Goal: Task Accomplishment & Management: Complete application form

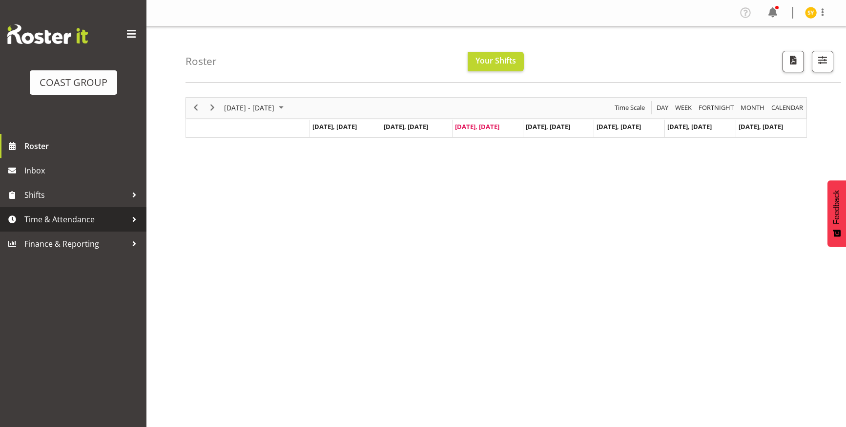
click at [52, 226] on span "Time & Attendance" at bounding box center [75, 219] width 103 height 15
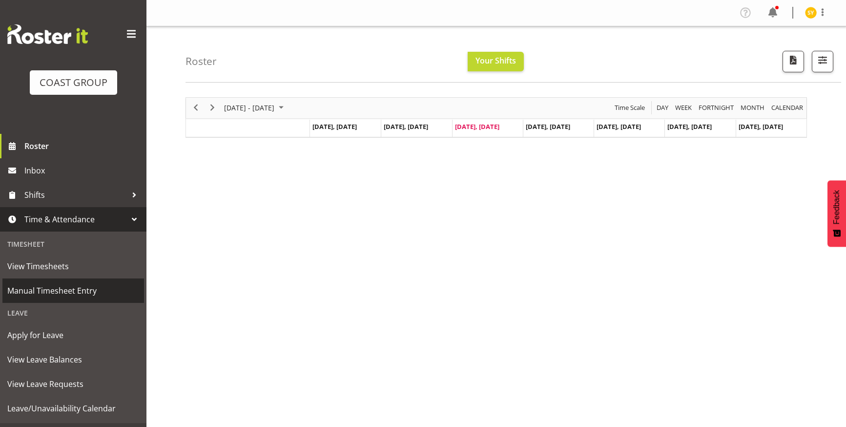
click at [50, 295] on span "Manual Timesheet Entry" at bounding box center [73, 290] width 132 height 15
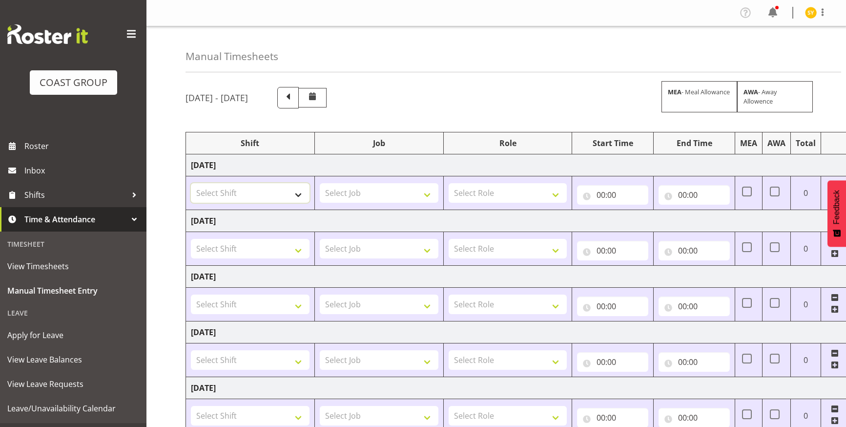
click at [293, 198] on select "Select Shift EHS AKL Warehouse/Office" at bounding box center [250, 193] width 119 height 20
select select "1083"
click at [191, 183] on select "Select Shift EHS AKL Warehouse/Office" at bounding box center [250, 193] width 119 height 20
click at [410, 190] on select "Select Job 1 Carlton Events 1 [PERSON_NAME][GEOGRAPHIC_DATA] 1 [PERSON_NAME][GE…" at bounding box center [379, 193] width 119 height 20
select select "69"
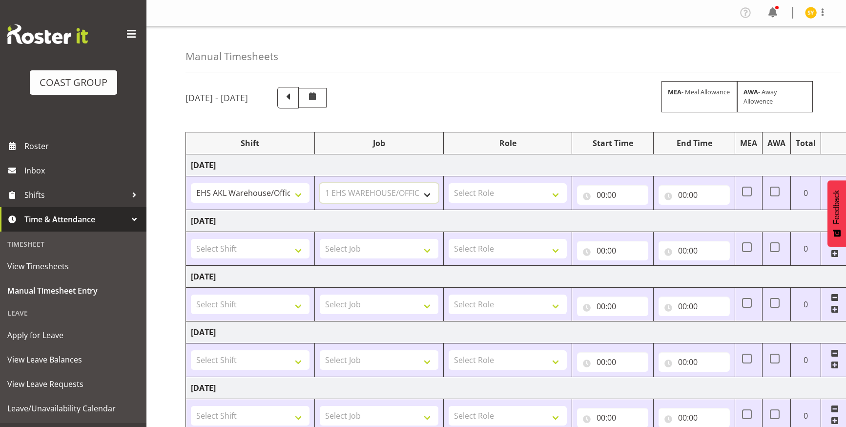
click at [320, 183] on select "Select Job 1 Carlton Events 1 [PERSON_NAME][GEOGRAPHIC_DATA] 1 [PERSON_NAME][GE…" at bounding box center [379, 193] width 119 height 20
click at [561, 212] on td "[DATE]" at bounding box center [527, 221] width 683 height 22
click at [550, 199] on select "Select Role ACCOUNTS" at bounding box center [508, 193] width 119 height 20
select select "204"
click at [449, 183] on select "Select Role ACCOUNTS" at bounding box center [508, 193] width 119 height 20
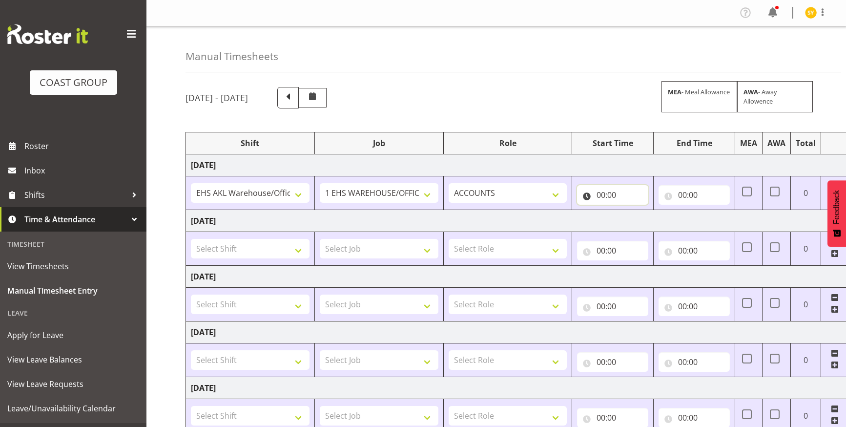
click at [609, 194] on input "00:00" at bounding box center [612, 195] width 71 height 20
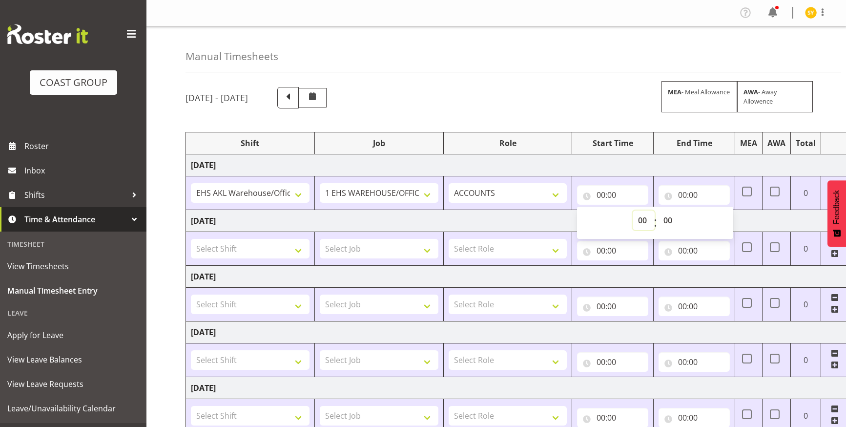
click at [644, 220] on select "00 01 02 03 04 05 06 07 08 09 10 11 12 13 14 15 16 17 18 19 20 21 22 23" at bounding box center [644, 220] width 22 height 20
select select "10"
click at [633, 210] on select "00 01 02 03 04 05 06 07 08 09 10 11 12 13 14 15 16 17 18 19 20 21 22 23" at bounding box center [644, 220] width 22 height 20
type input "10:00"
click at [687, 196] on input "00:00" at bounding box center [694, 195] width 71 height 20
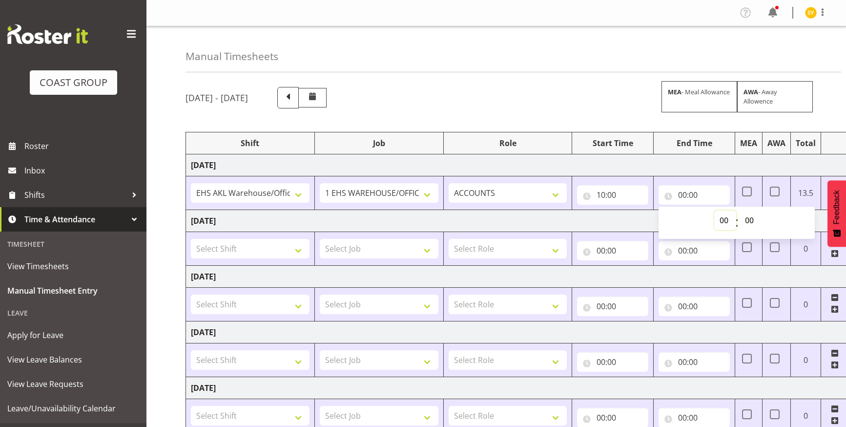
click at [724, 223] on select "00 01 02 03 04 05 06 07 08 09 10 11 12 13 14 15 16 17 18 19 20 21 22 23" at bounding box center [725, 220] width 22 height 20
select select "18"
click at [714, 210] on select "00 01 02 03 04 05 06 07 08 09 10 11 12 13 14 15 16 17 18 19 20 21 22 23" at bounding box center [725, 220] width 22 height 20
type input "18:00"
click at [749, 226] on select "00 01 02 03 04 05 06 07 08 09 10 11 12 13 14 15 16 17 18 19 20 21 22 23 24 25 2…" at bounding box center [751, 220] width 22 height 20
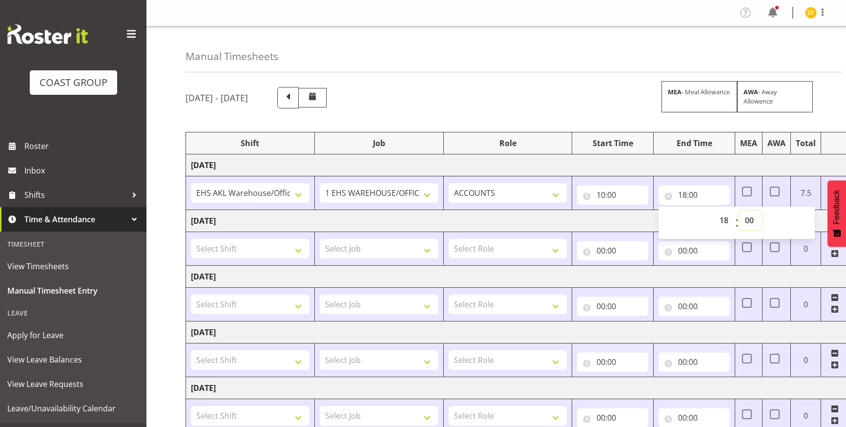
select select "30"
click at [740, 210] on select "00 01 02 03 04 05 06 07 08 09 10 11 12 13 14 15 16 17 18 19 20 21 22 23 24 25 2…" at bounding box center [751, 220] width 22 height 20
type input "18:30"
click at [639, 169] on td "[DATE]" at bounding box center [527, 165] width 683 height 22
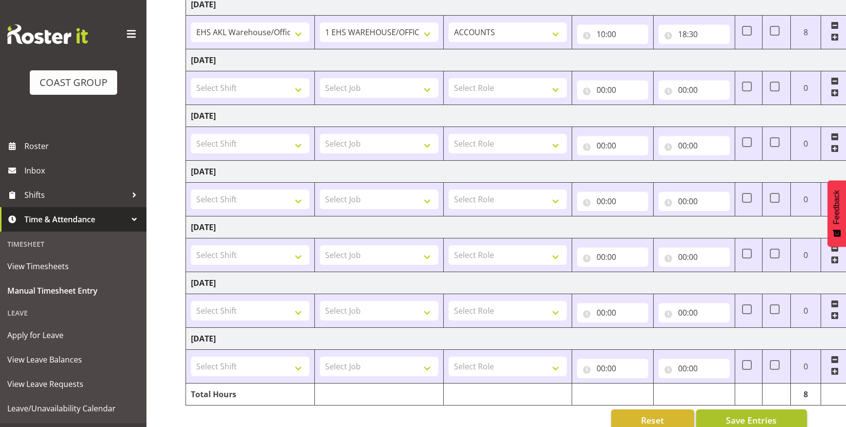
scroll to position [181, 0]
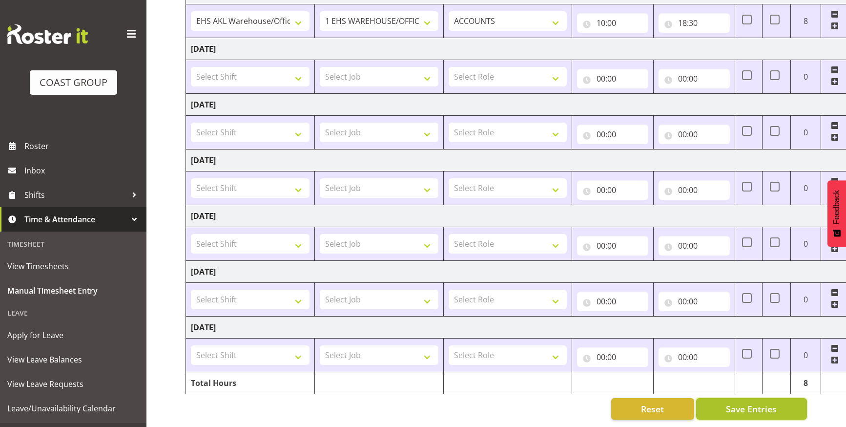
click at [752, 402] on span "Save Entries" at bounding box center [751, 408] width 51 height 13
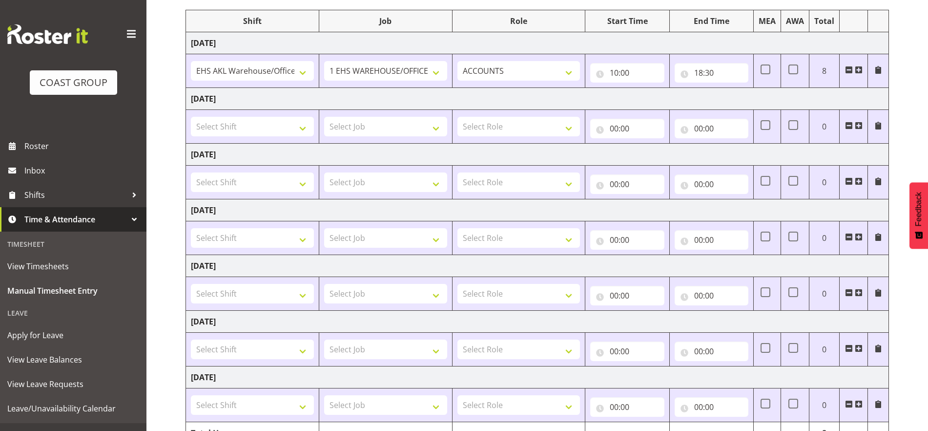
scroll to position [177, 0]
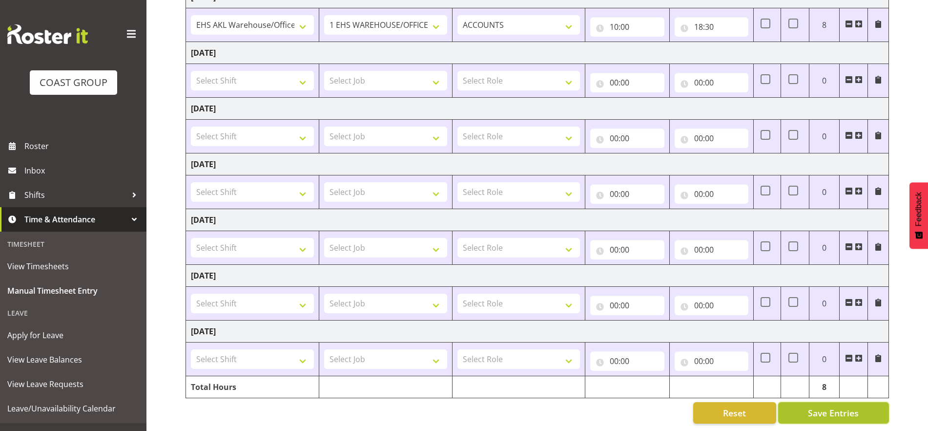
click at [814, 406] on span "Save Entries" at bounding box center [833, 412] width 51 height 13
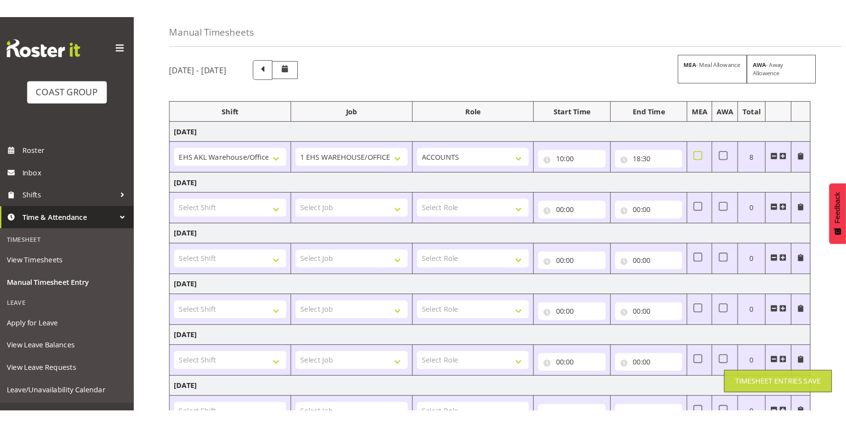
scroll to position [0, 0]
